Goal: Transaction & Acquisition: Purchase product/service

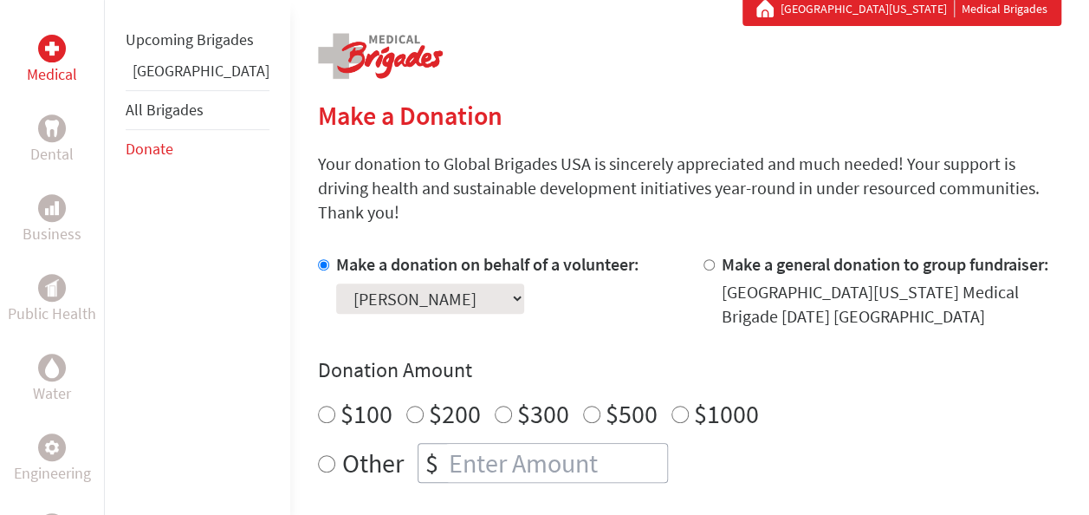
scroll to position [333, 0]
click at [342, 442] on label "Other" at bounding box center [373, 462] width 62 height 40
click at [318, 454] on input "Other" at bounding box center [326, 462] width 17 height 17
radio input "true"
click at [534, 443] on input "number" at bounding box center [556, 462] width 222 height 38
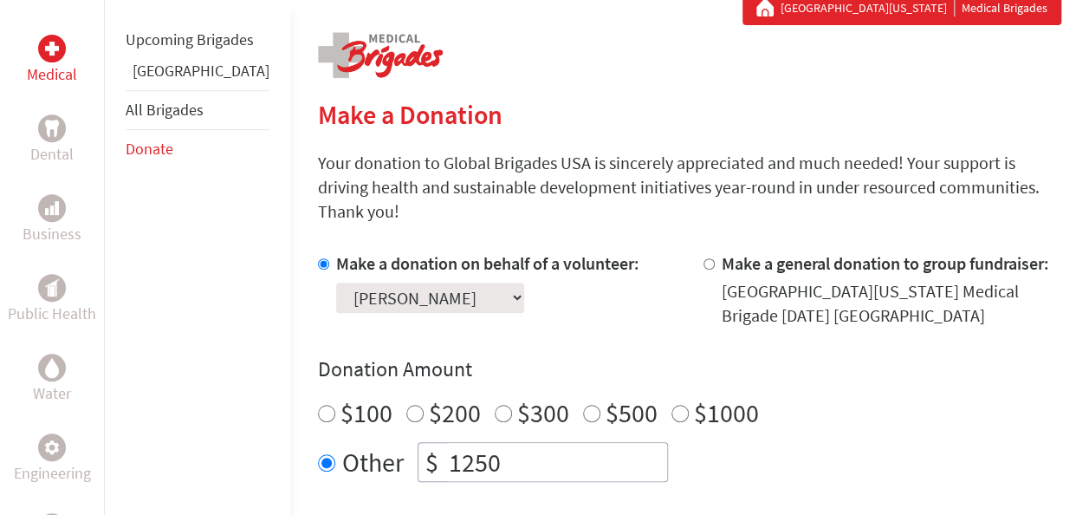
type input "1250"
click at [939, 355] on h4 "Donation Amount" at bounding box center [689, 369] width 743 height 28
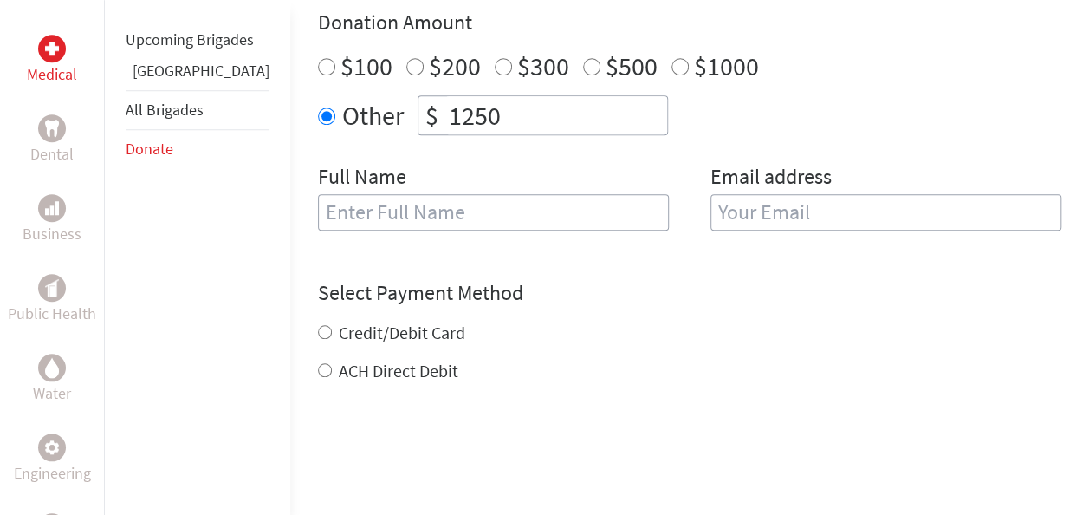
scroll to position [687, 0]
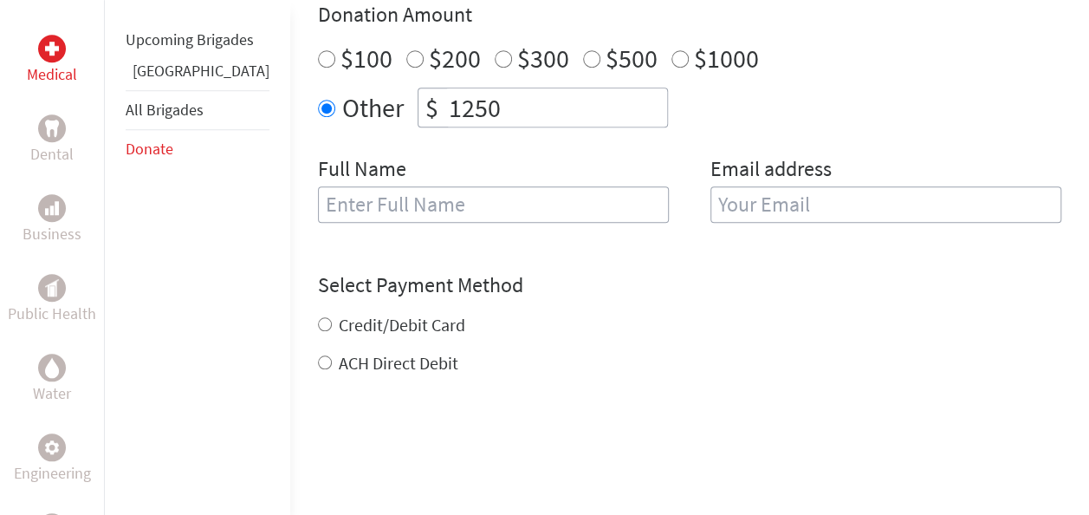
click at [553, 186] on input "text" at bounding box center [493, 204] width 351 height 36
type input "[PERSON_NAME]"
type input "[EMAIL_ADDRESS][DOMAIN_NAME]"
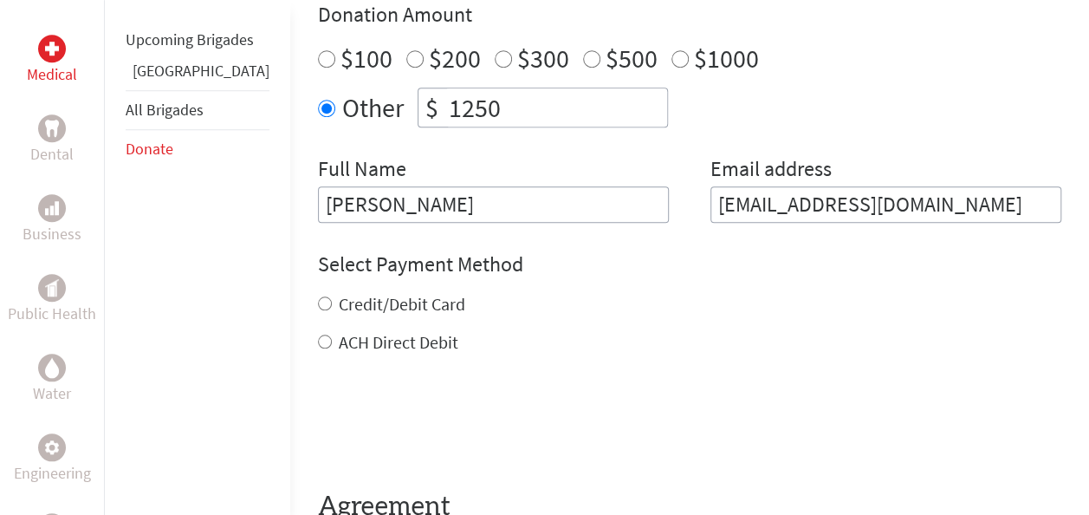
click at [667, 330] on div "ACH Direct Debit" at bounding box center [689, 342] width 743 height 24
click at [398, 293] on label "Credit/Debit Card" at bounding box center [402, 304] width 126 height 22
click at [332, 296] on input "Credit/Debit Card" at bounding box center [325, 303] width 14 height 14
radio input "true"
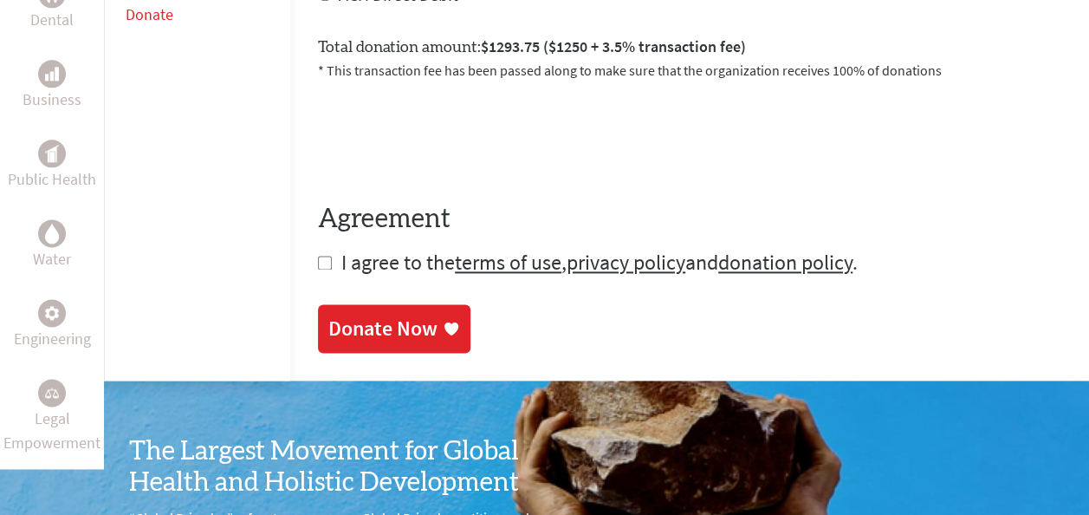
scroll to position [1041, 0]
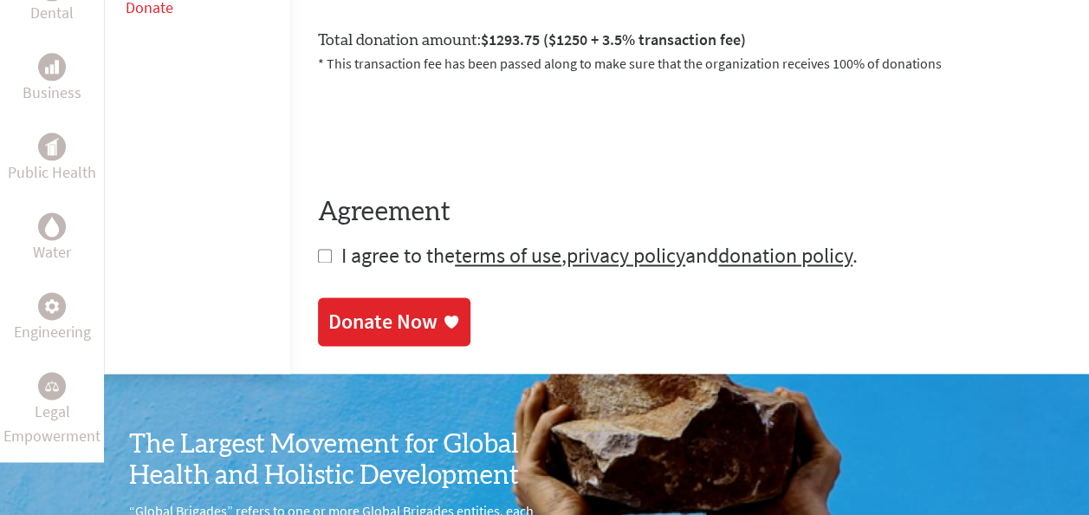
click at [318, 249] on input "checkbox" at bounding box center [325, 256] width 14 height 14
checkbox input "true"
click at [383, 309] on div "Donate Now" at bounding box center [394, 323] width 132 height 28
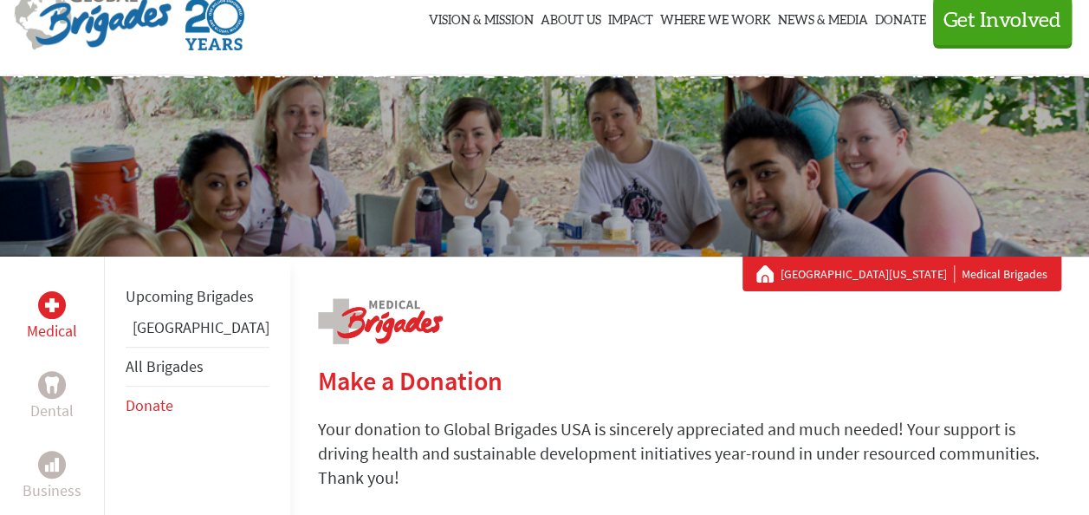
scroll to position [170, 0]
